Goal: Information Seeking & Learning: Stay updated

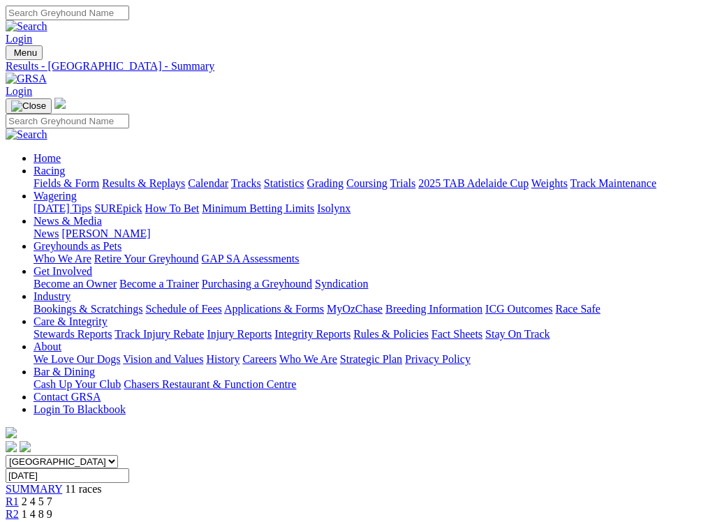
scroll to position [248, 0]
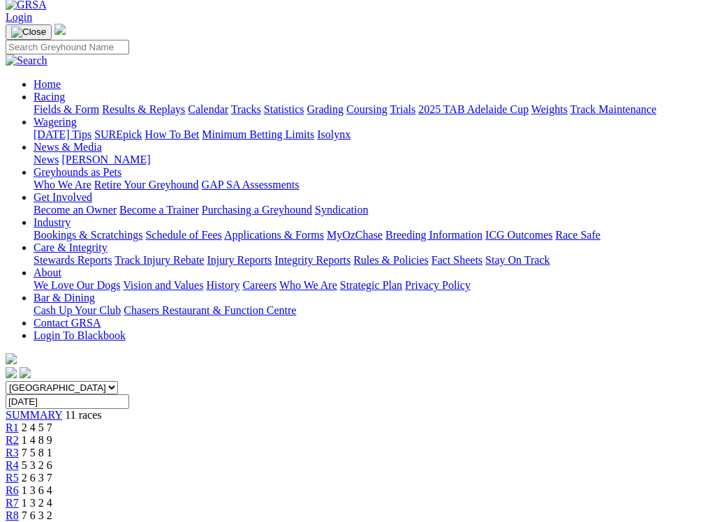
scroll to position [0, 0]
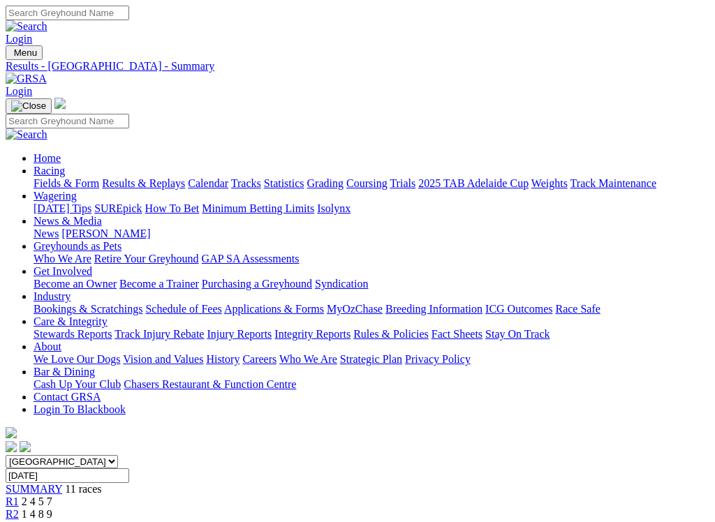
click at [65, 177] on link "Fields & Form" at bounding box center [67, 183] width 66 height 12
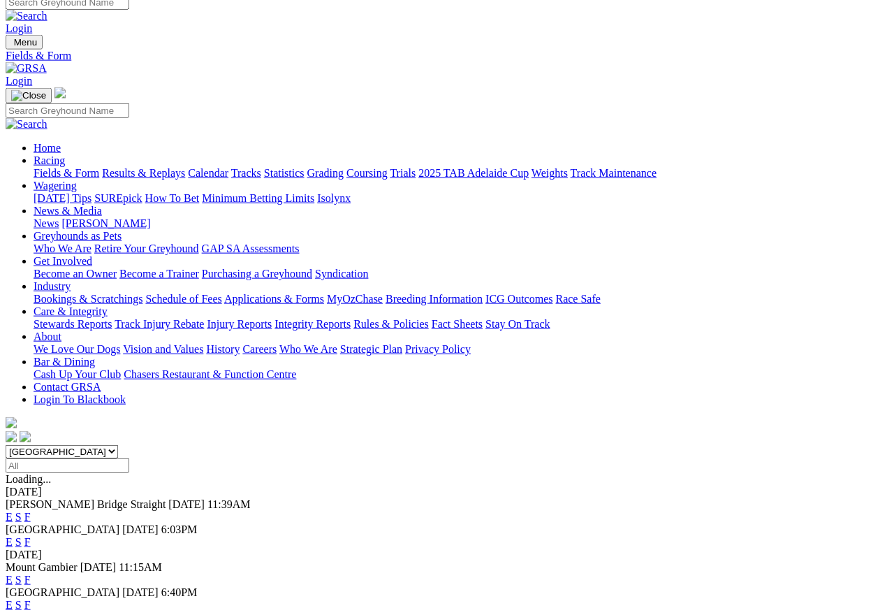
click at [22, 511] on link "S" at bounding box center [18, 517] width 6 height 12
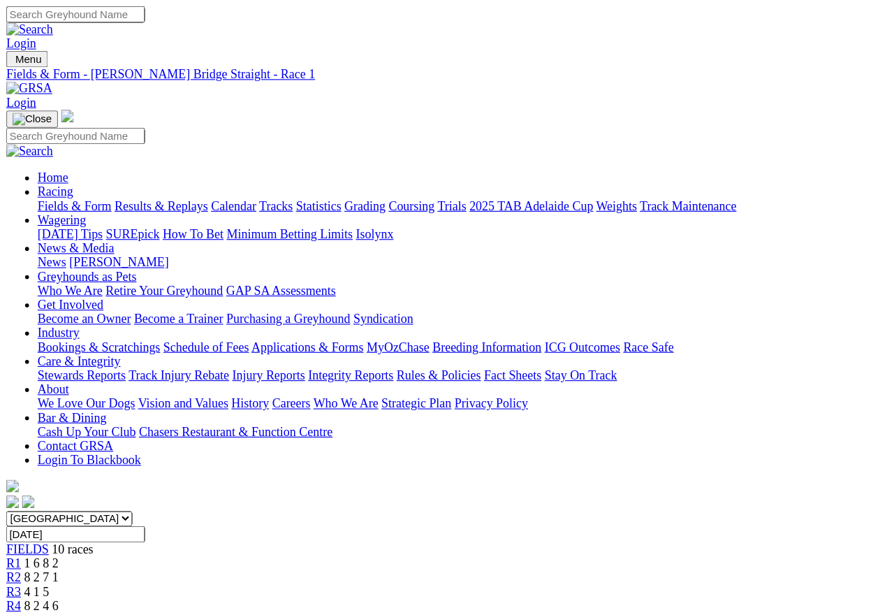
scroll to position [6, 0]
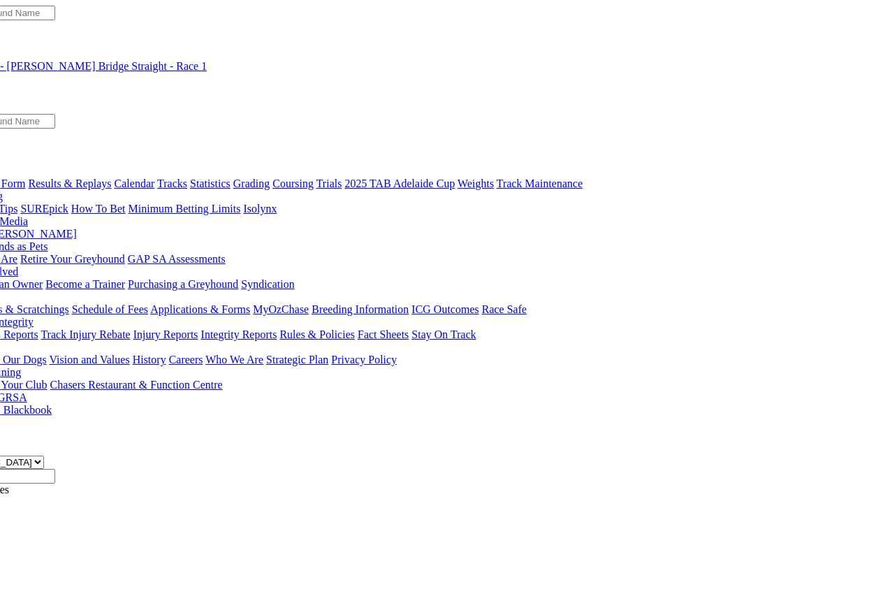
scroll to position [0, 74]
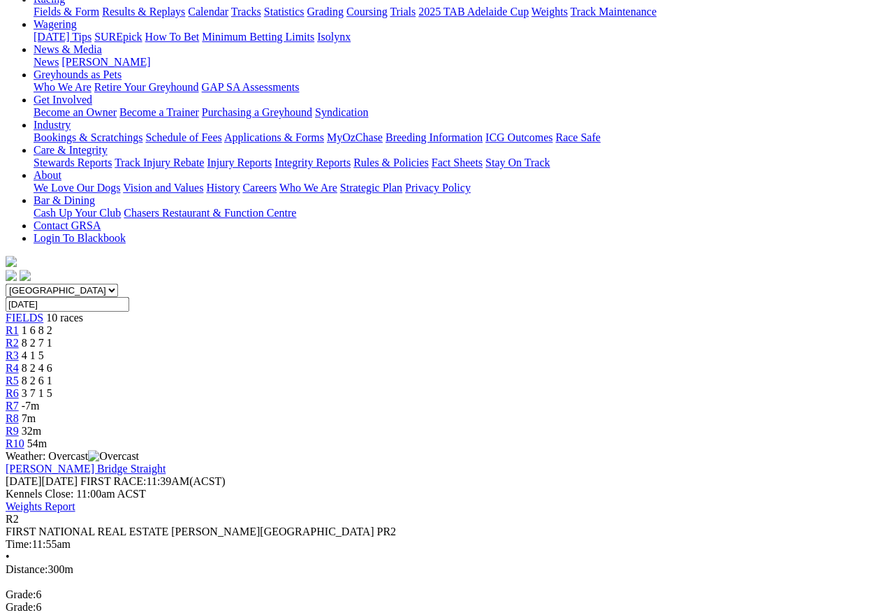
scroll to position [172, 0]
click at [19, 349] on link "R3" at bounding box center [12, 355] width 13 height 12
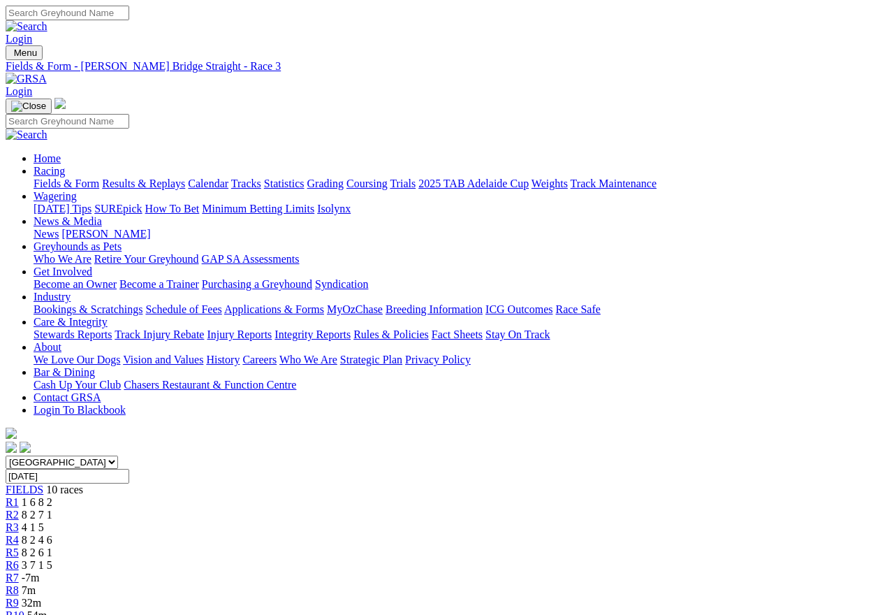
click at [19, 534] on span "R4" at bounding box center [12, 540] width 13 height 12
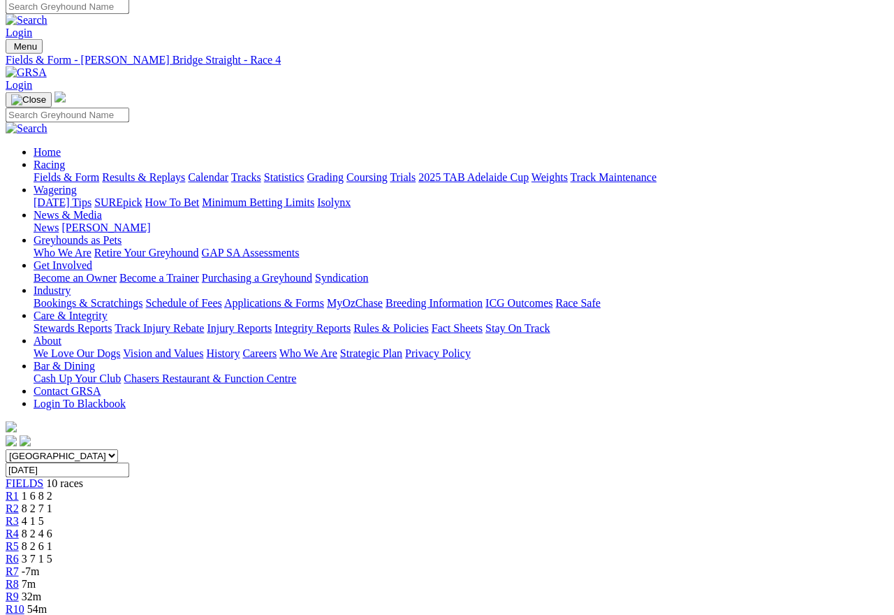
scroll to position [6, 0]
click at [19, 540] on span "R5" at bounding box center [12, 546] width 13 height 12
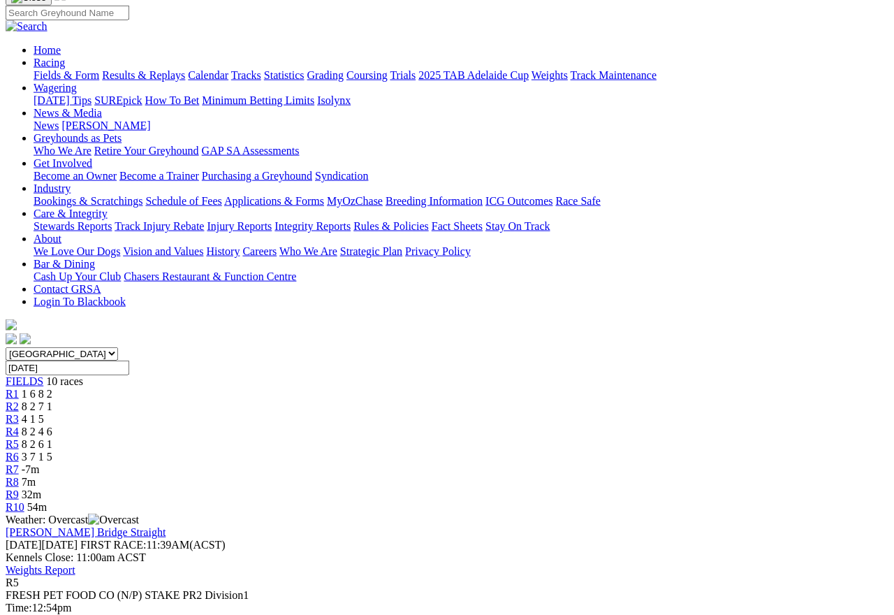
scroll to position [108, 0]
click at [19, 451] on link "R6" at bounding box center [12, 457] width 13 height 12
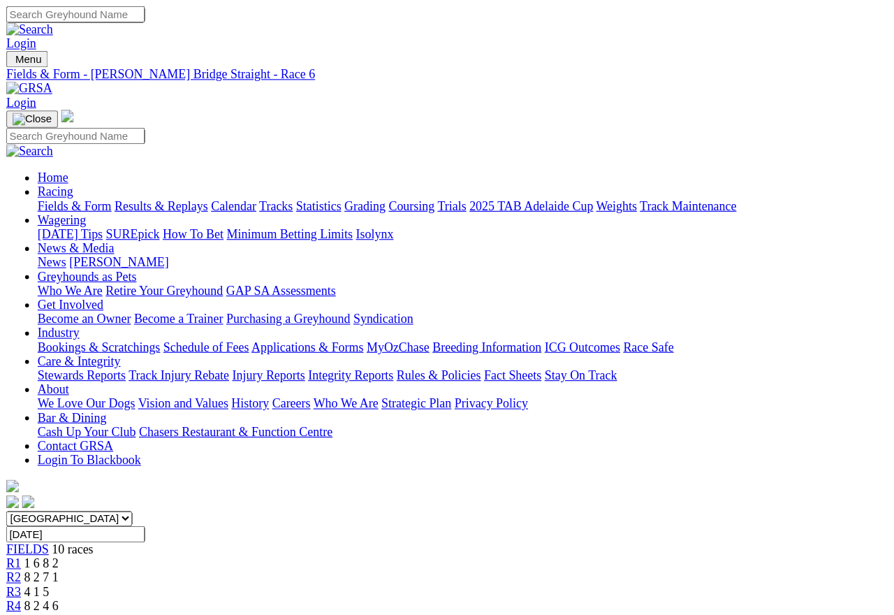
scroll to position [25, 0]
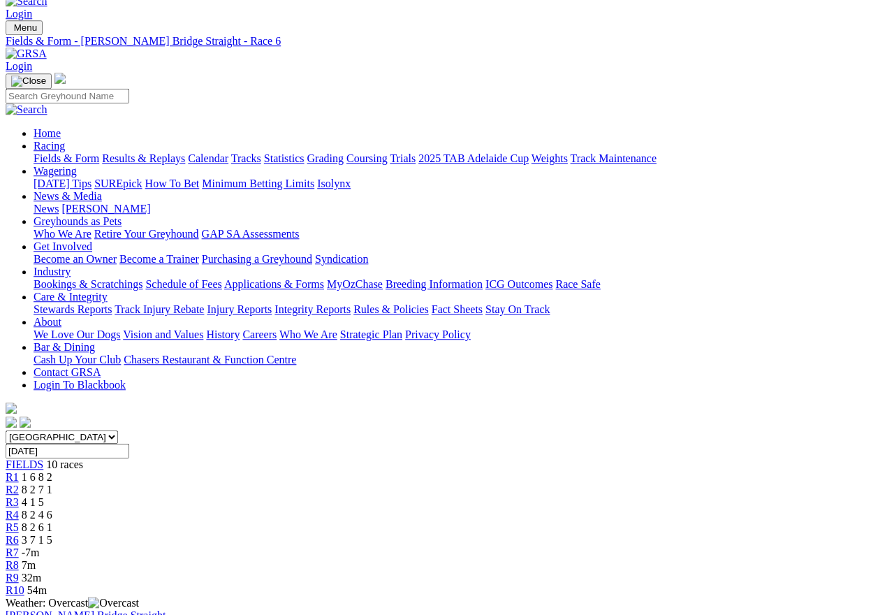
click at [19, 546] on link "R7" at bounding box center [12, 552] width 13 height 12
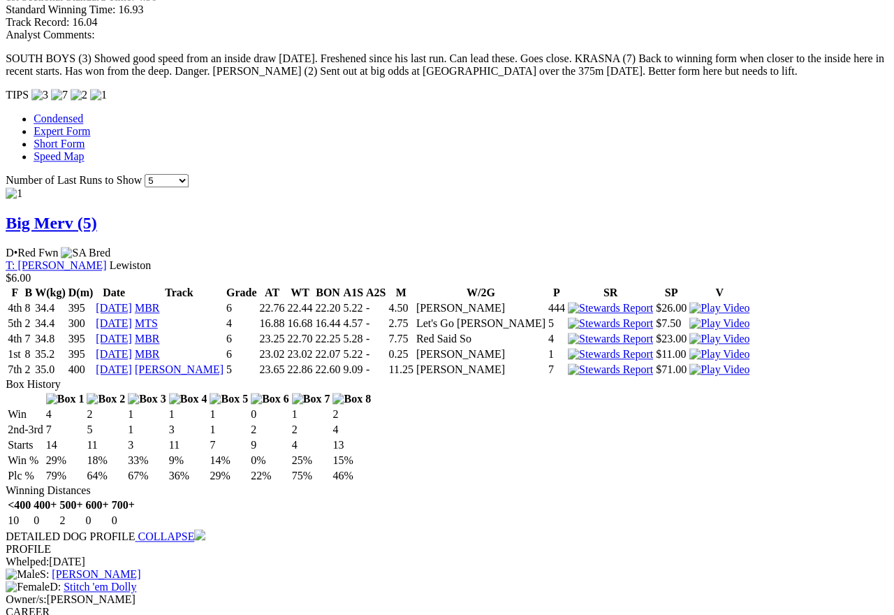
scroll to position [1408, 156]
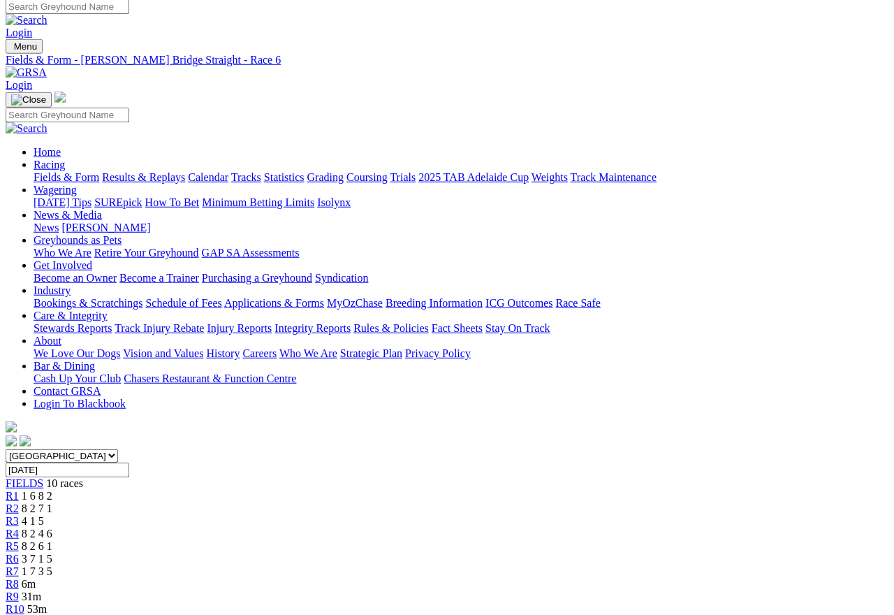
scroll to position [6, 0]
click at [174, 171] on link "Results & Replays" at bounding box center [143, 177] width 83 height 12
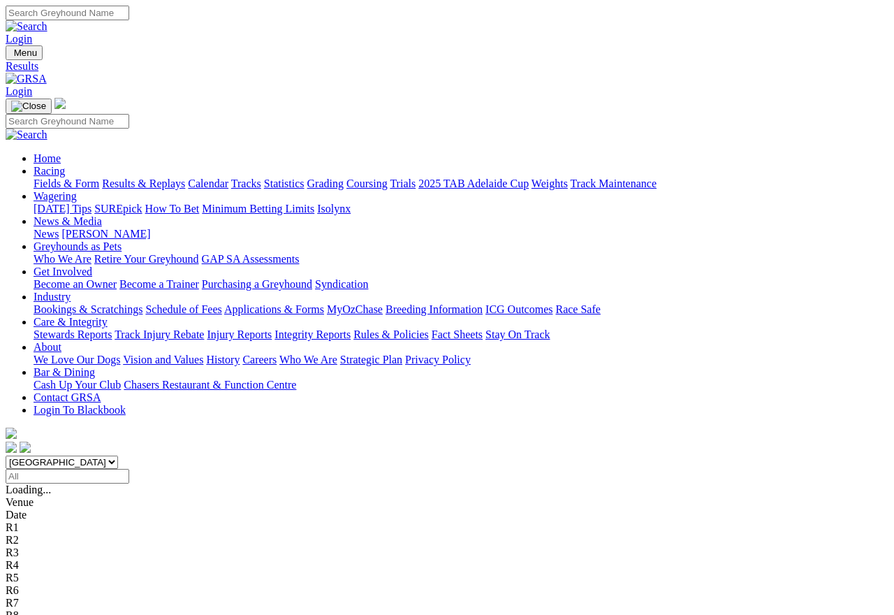
scroll to position [6, 0]
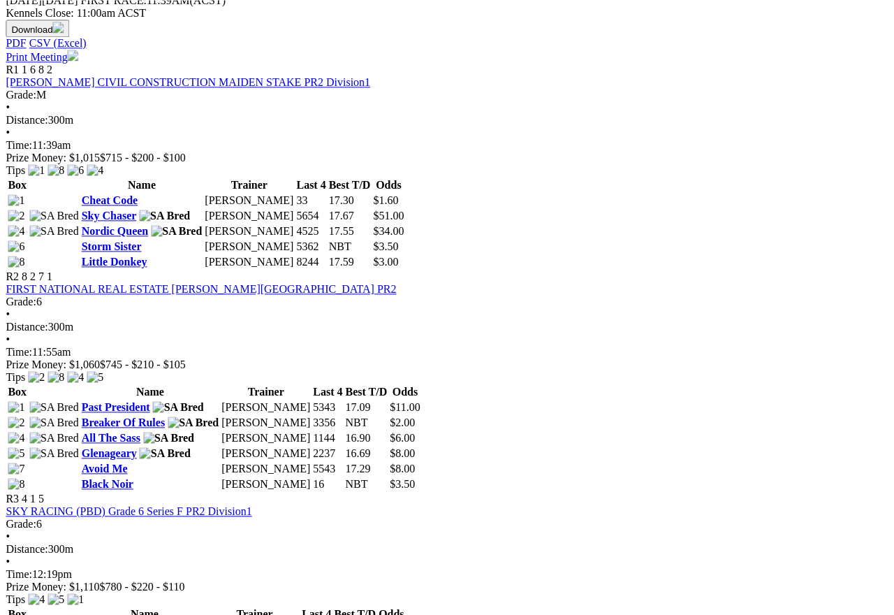
scroll to position [636, 45]
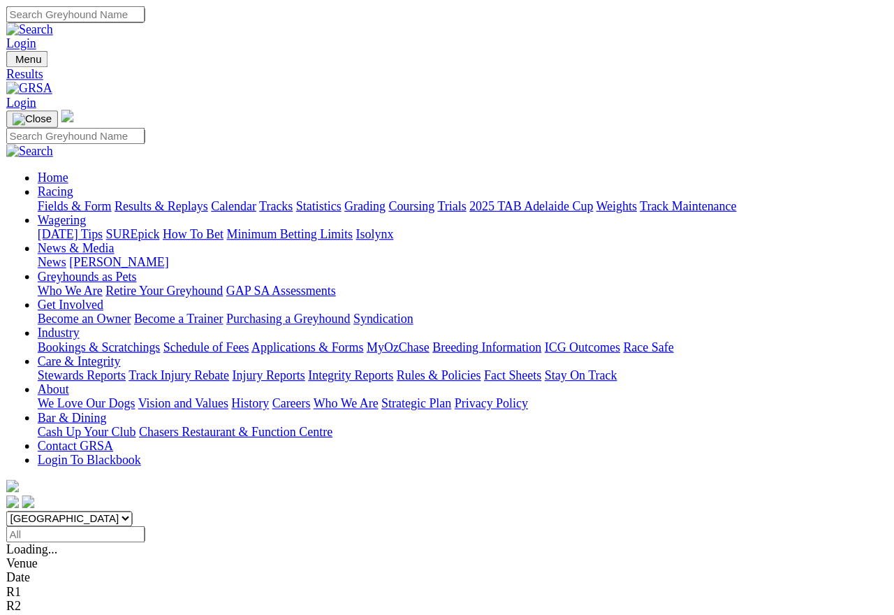
scroll to position [6, 0]
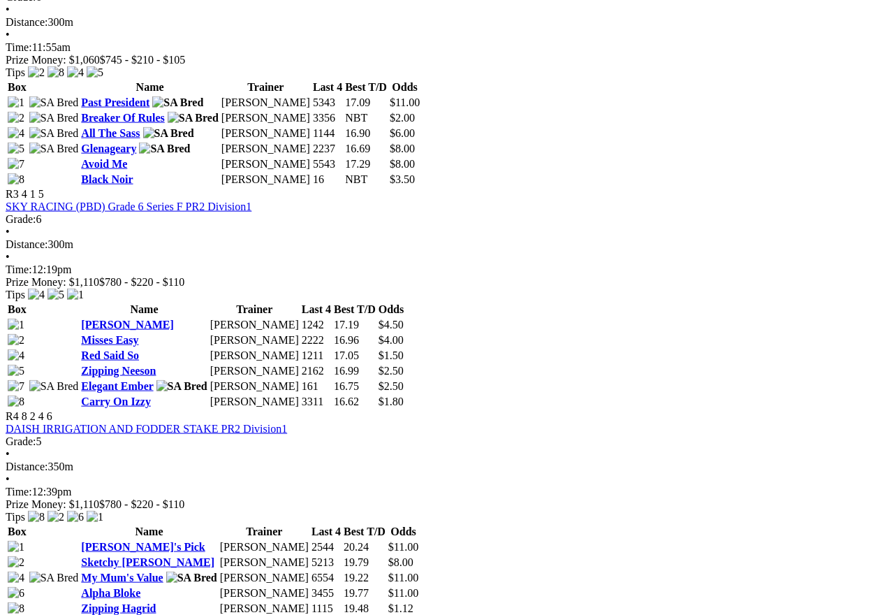
scroll to position [963, 0]
